Goal: Task Accomplishment & Management: Use online tool/utility

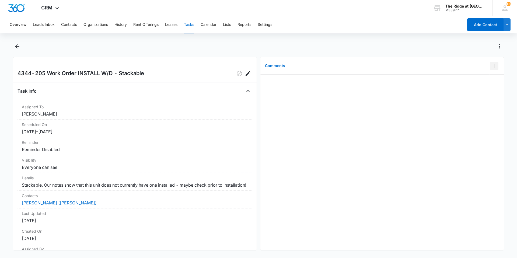
click at [491, 65] on icon "Add Comment" at bounding box center [494, 66] width 6 height 6
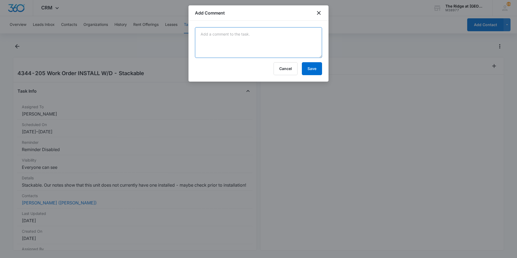
click at [256, 48] on textarea at bounding box center [258, 42] width 127 height 31
type textarea "installed stackable W/D"
click at [317, 69] on button "Save" at bounding box center [312, 68] width 20 height 13
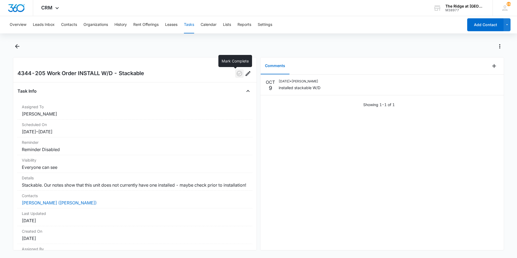
click at [236, 76] on icon "button" at bounding box center [239, 73] width 6 height 6
click at [302, 134] on div "OCT 9 10/09/2025 • Ricardo Marin installed stackable W/D Showing 1-1 of 1" at bounding box center [381, 163] width 243 height 176
click at [18, 47] on icon "Back" at bounding box center [17, 46] width 6 height 6
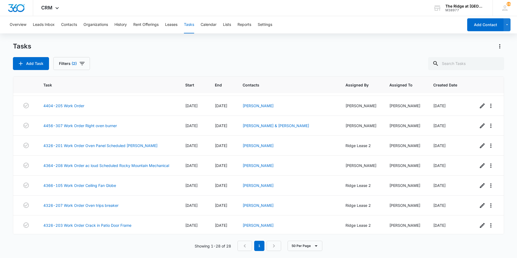
scroll to position [419, 0]
click at [265, 202] on link "Justin Whittmore" at bounding box center [258, 204] width 31 height 5
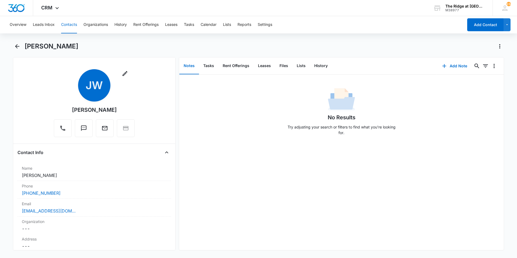
click at [17, 41] on div "Overview Leads Inbox Contacts Organizations History Rent Offerings Leases Tasks…" at bounding box center [258, 136] width 517 height 241
click at [18, 43] on icon "Back" at bounding box center [17, 46] width 6 height 6
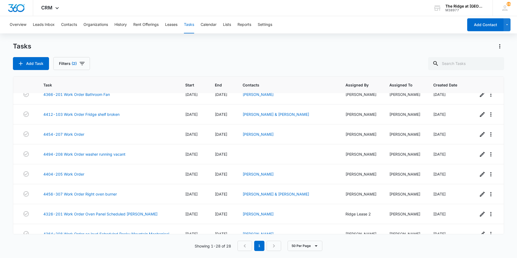
scroll to position [419, 0]
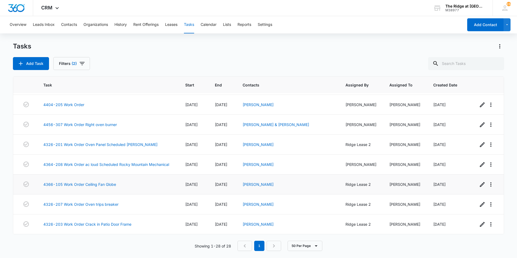
click at [234, 176] on td "[DATE]" at bounding box center [222, 184] width 28 height 20
click at [234, 167] on td "[DATE]" at bounding box center [222, 165] width 28 height 20
click at [110, 187] on link "4366-105 Work Order Ceiling Fan Globe" at bounding box center [79, 184] width 73 height 6
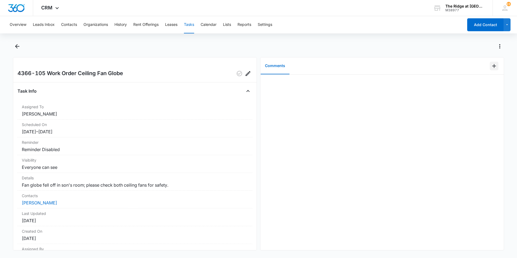
click at [490, 62] on button "Add Comment" at bounding box center [494, 66] width 9 height 9
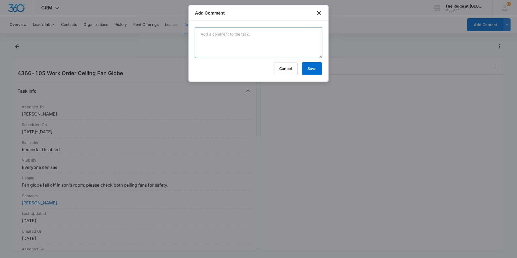
click at [277, 38] on textarea at bounding box center [258, 42] width 127 height 31
type textarea "waiting on parts for ceiling glove will be in 10/10/25"
click at [308, 72] on button "Save" at bounding box center [312, 68] width 20 height 13
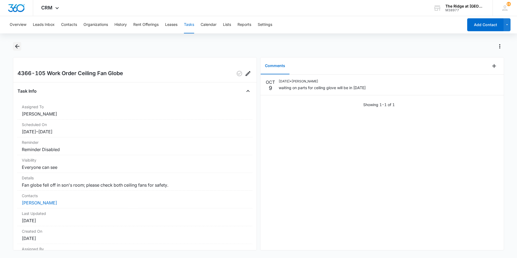
click at [18, 47] on icon "Back" at bounding box center [17, 46] width 6 height 6
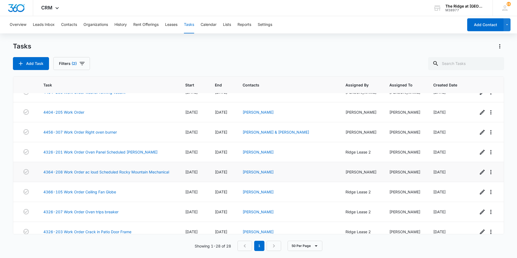
scroll to position [419, 0]
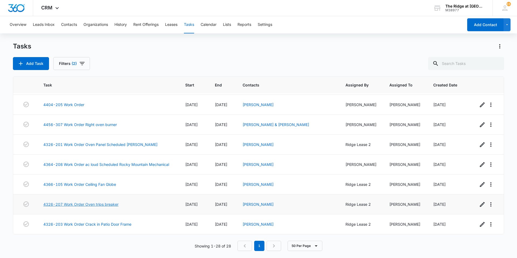
click at [110, 205] on link "4326-207 Work Order Oven trips breaker" at bounding box center [80, 204] width 75 height 6
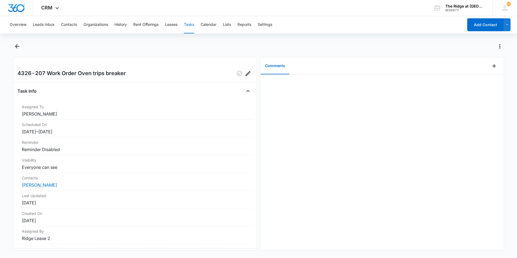
click at [495, 67] on div at bounding box center [497, 65] width 14 height 17
click at [491, 69] on icon "Add Comment" at bounding box center [494, 66] width 6 height 6
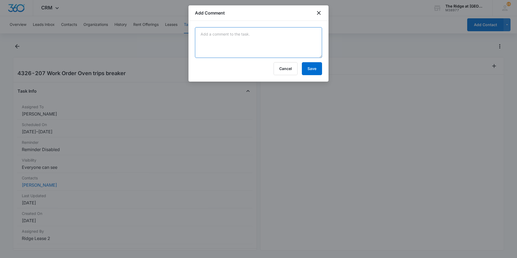
click at [251, 52] on textarea at bounding box center [258, 42] width 127 height 31
type textarea "r"
type textarea "did oven reset trick"
click at [309, 64] on button "Save" at bounding box center [312, 68] width 20 height 13
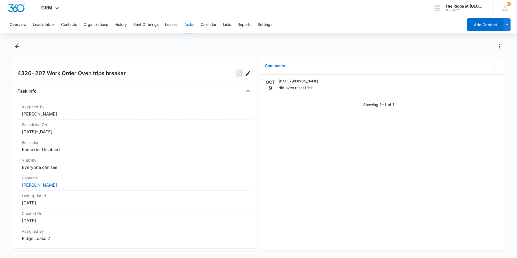
click at [236, 73] on icon "button" at bounding box center [239, 73] width 6 height 6
click at [18, 44] on icon "Back" at bounding box center [17, 46] width 6 height 6
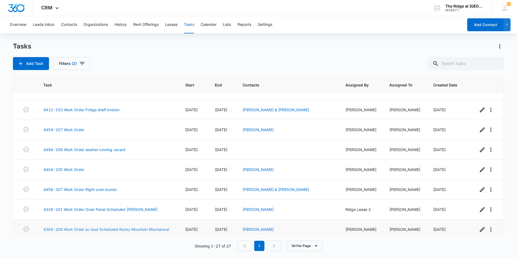
scroll to position [346, 0]
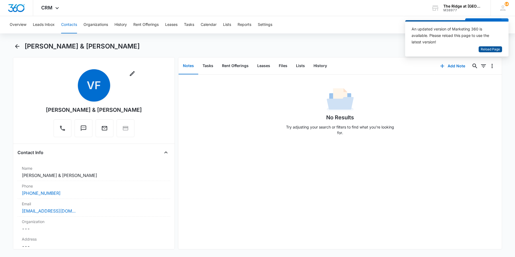
click at [480, 50] on button "Reload Page" at bounding box center [489, 49] width 23 height 6
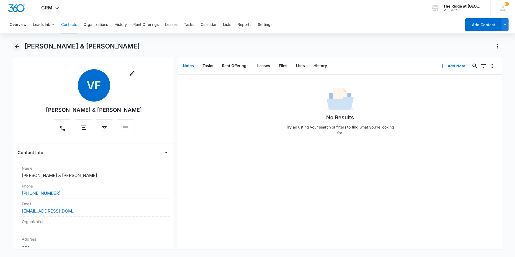
click at [19, 45] on icon "Back" at bounding box center [17, 46] width 6 height 6
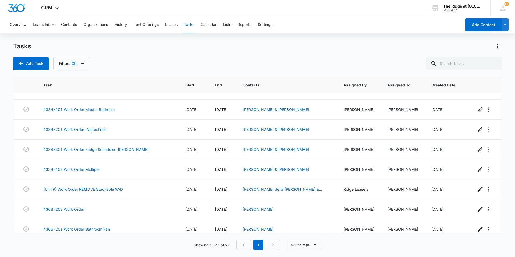
scroll to position [401, 0]
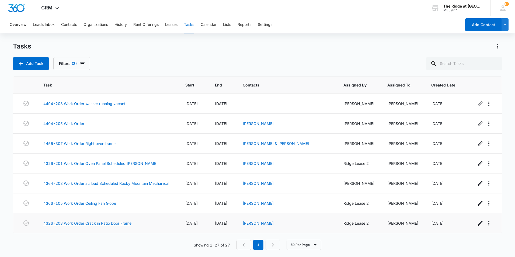
click at [117, 223] on link "4326-203 Work Order Crack in Patio Door Frame" at bounding box center [87, 223] width 88 height 6
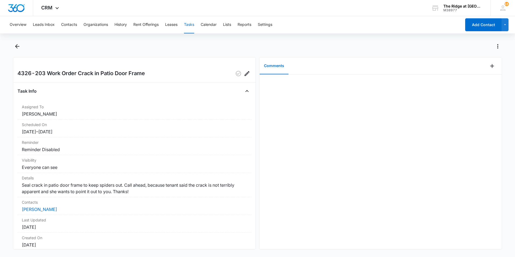
click at [21, 58] on div "4326-203 Work Order Crack in Patio Door Frame Task Info Assigned To [PERSON_NAM…" at bounding box center [134, 153] width 243 height 192
click at [18, 47] on icon "Back" at bounding box center [17, 46] width 6 height 6
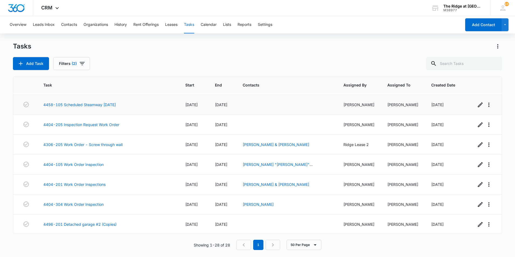
scroll to position [108, 0]
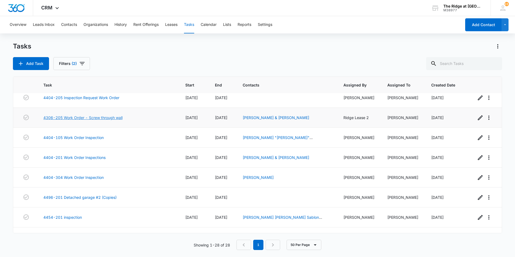
click at [97, 120] on link "4306-205 Work Order - Screw through wall" at bounding box center [82, 118] width 79 height 6
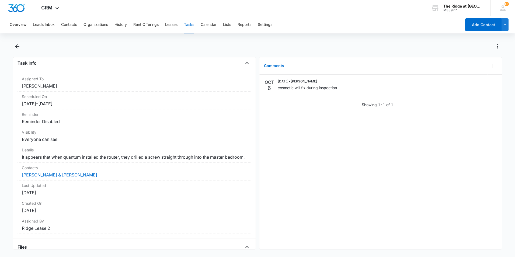
scroll to position [67, 0]
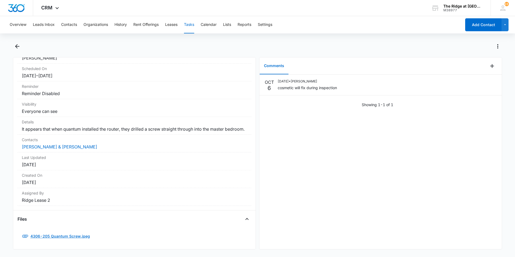
click at [52, 230] on link "4306-205 Quantum Screw.jpeg" at bounding box center [57, 236] width 78 height 13
click at [30, 144] on link "[PERSON_NAME] & [PERSON_NAME]" at bounding box center [59, 146] width 75 height 5
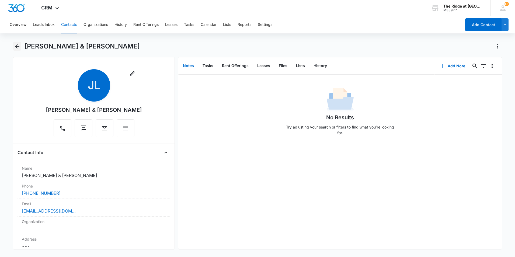
click at [17, 46] on icon "Back" at bounding box center [17, 46] width 4 height 4
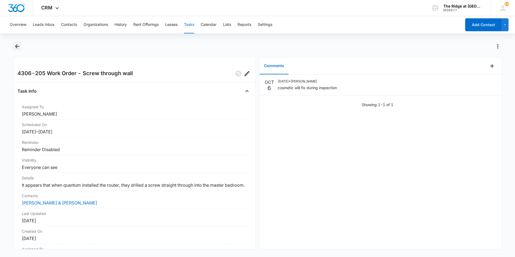
click at [20, 47] on icon "Back" at bounding box center [17, 46] width 6 height 6
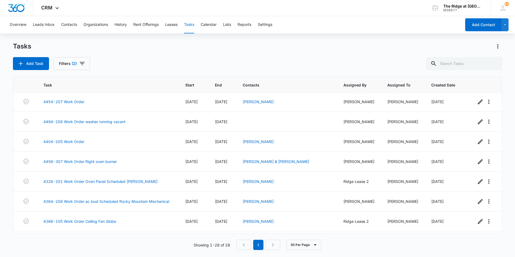
scroll to position [421, 0]
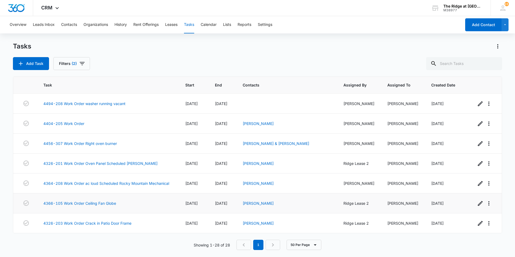
click at [203, 204] on td "[DATE]" at bounding box center [194, 203] width 30 height 20
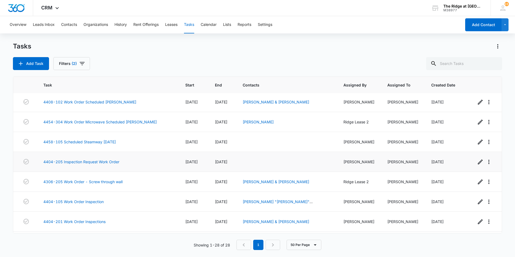
scroll to position [0, 0]
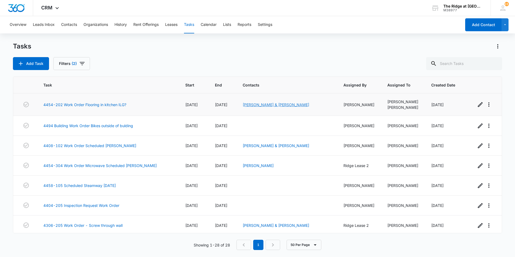
click at [254, 104] on link "[PERSON_NAME] & [PERSON_NAME]" at bounding box center [276, 104] width 67 height 5
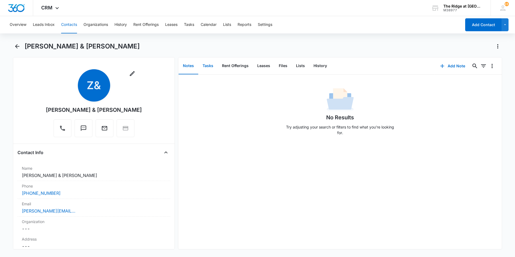
click at [209, 68] on button "Tasks" at bounding box center [207, 66] width 19 height 17
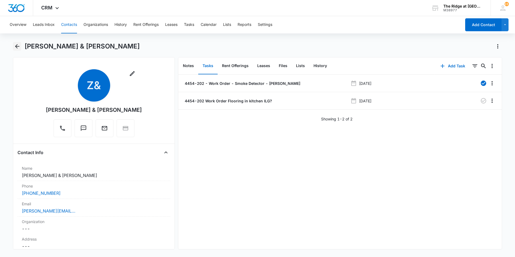
click at [18, 47] on icon "Back" at bounding box center [17, 46] width 6 height 6
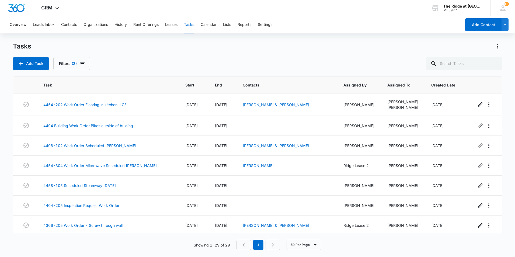
click at [290, 68] on div "Add Task Filters (2)" at bounding box center [257, 63] width 489 height 13
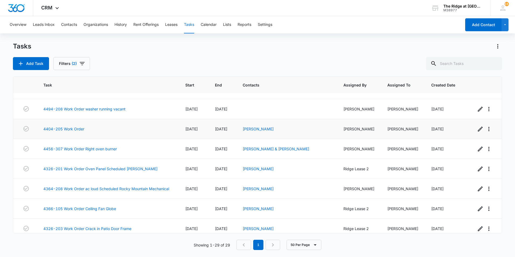
scroll to position [440, 0]
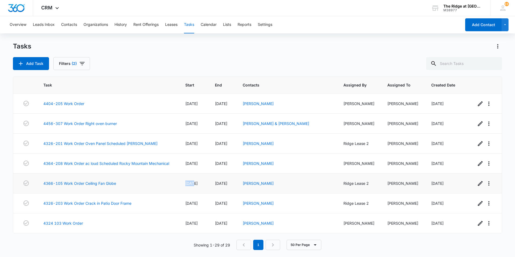
drag, startPoint x: 186, startPoint y: 184, endPoint x: 193, endPoint y: 184, distance: 7.6
click at [193, 184] on span "[DATE]" at bounding box center [191, 183] width 12 height 5
click at [69, 225] on link "4324 103 Work Order" at bounding box center [63, 223] width 40 height 6
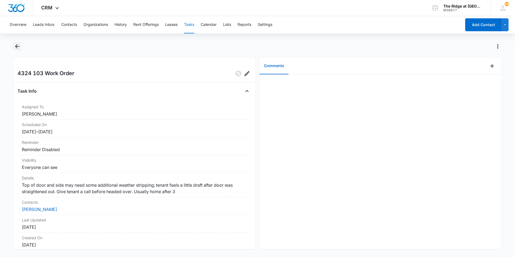
click at [18, 47] on icon "Back" at bounding box center [17, 46] width 6 height 6
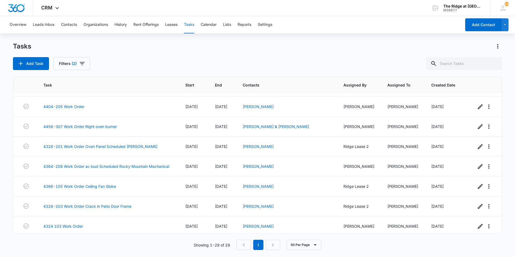
scroll to position [440, 0]
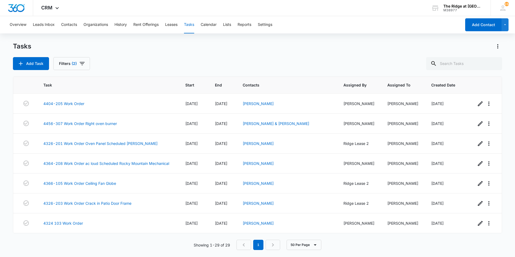
click at [181, 62] on div "Add Task Filters (2)" at bounding box center [257, 63] width 489 height 13
click at [196, 144] on span "[DATE]" at bounding box center [191, 143] width 12 height 5
drag, startPoint x: 196, startPoint y: 144, endPoint x: 194, endPoint y: 145, distance: 3.1
click at [194, 145] on span "[DATE]" at bounding box center [191, 143] width 12 height 5
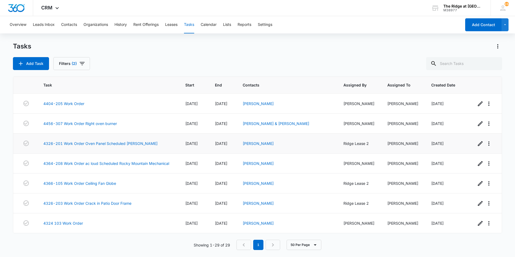
click at [192, 145] on span "[DATE]" at bounding box center [191, 143] width 12 height 5
click at [198, 145] on span "[DATE]" at bounding box center [191, 143] width 12 height 5
click at [207, 147] on td "[DATE]" at bounding box center [194, 144] width 30 height 20
click at [187, 163] on span "[DATE]" at bounding box center [191, 163] width 12 height 5
